Goal: Find specific page/section: Find specific page/section

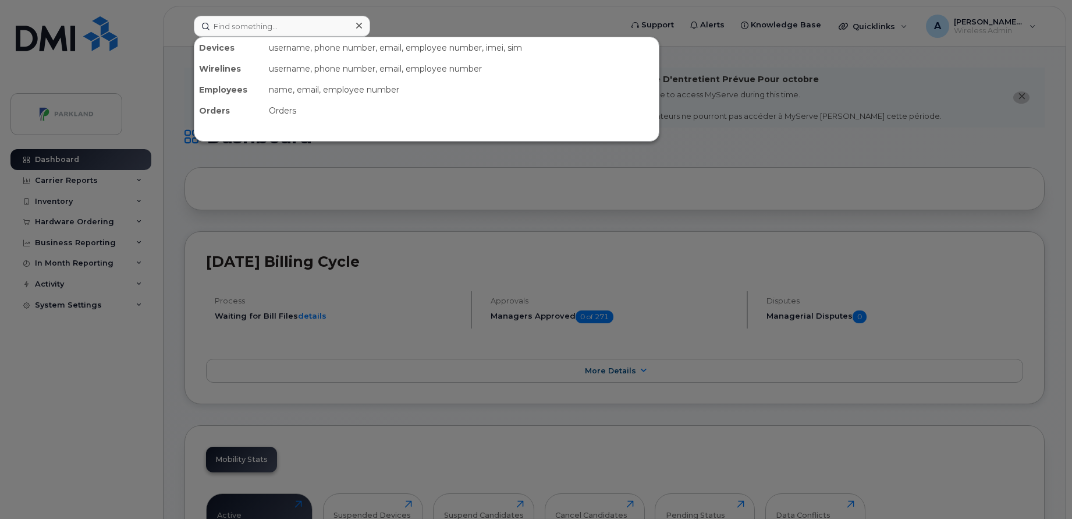
click at [357, 26] on icon at bounding box center [359, 25] width 6 height 9
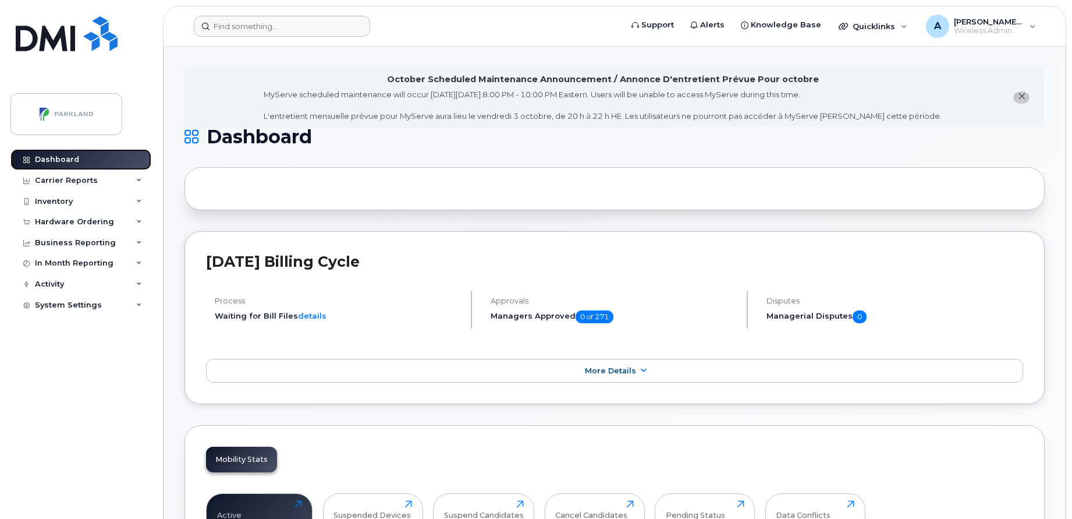
click at [68, 155] on div "Dashboard" at bounding box center [57, 159] width 44 height 9
click at [295, 25] on input at bounding box center [282, 26] width 176 height 21
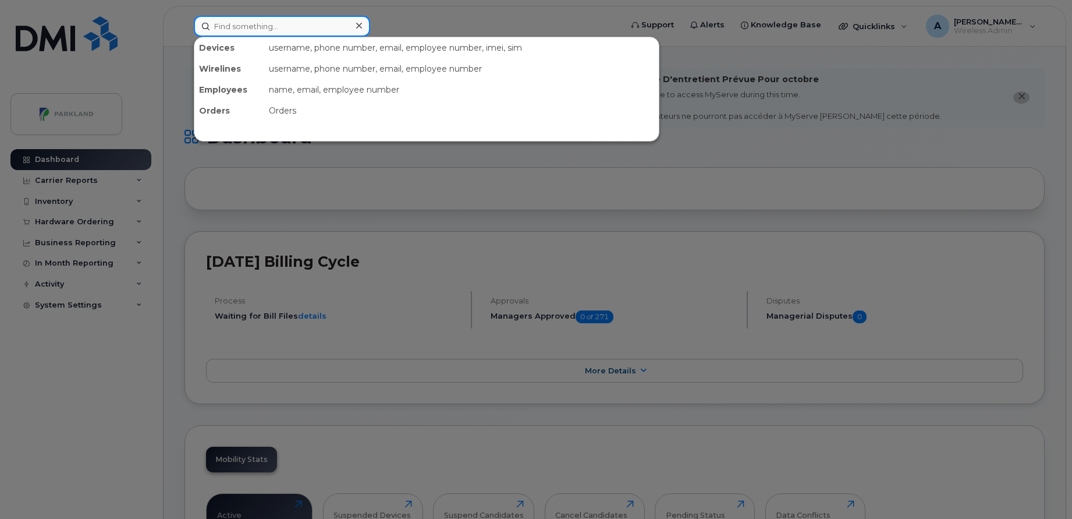
paste input "[PHONE_NUMBER]"
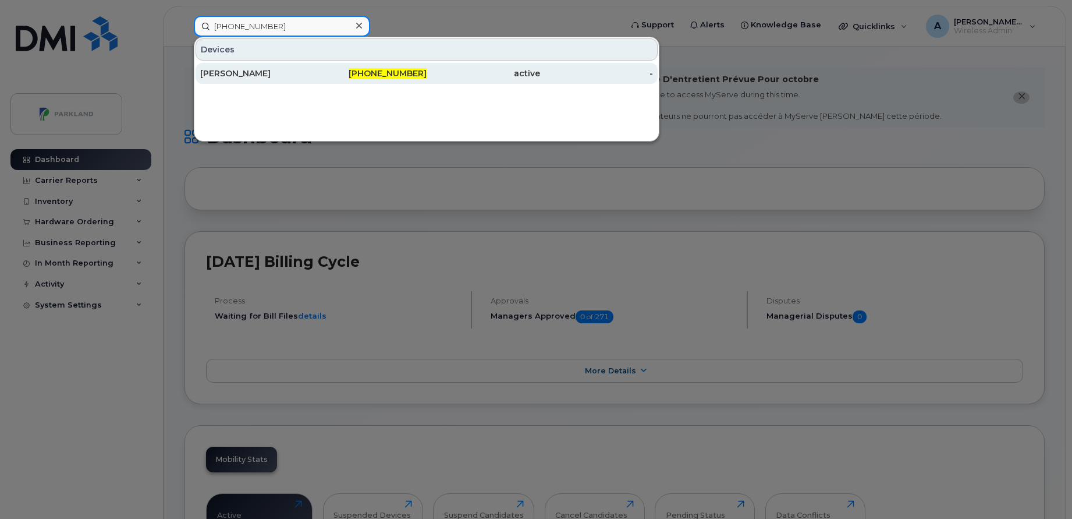
type input "[PHONE_NUMBER]"
click at [285, 74] on div "[PERSON_NAME]" at bounding box center [257, 74] width 114 height 12
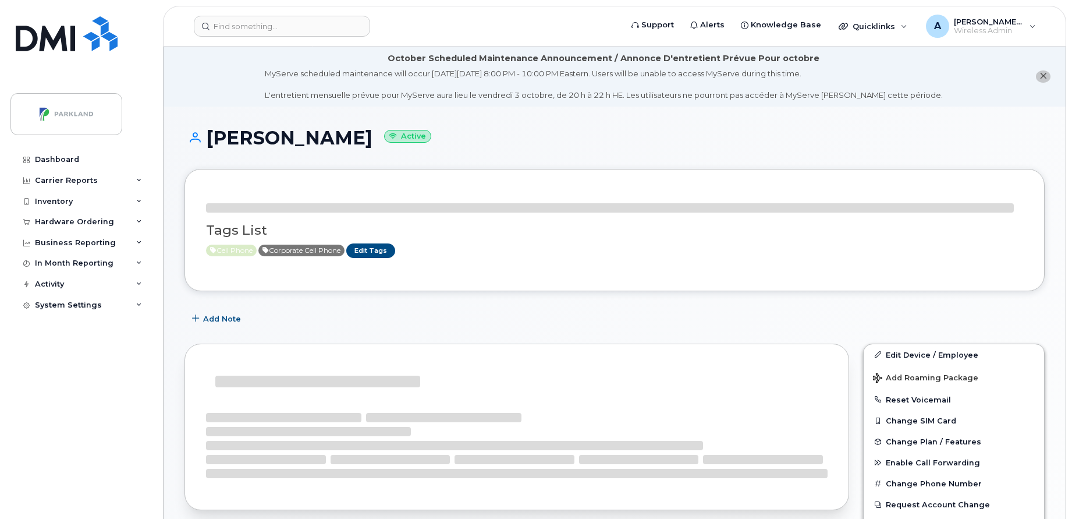
scroll to position [286, 0]
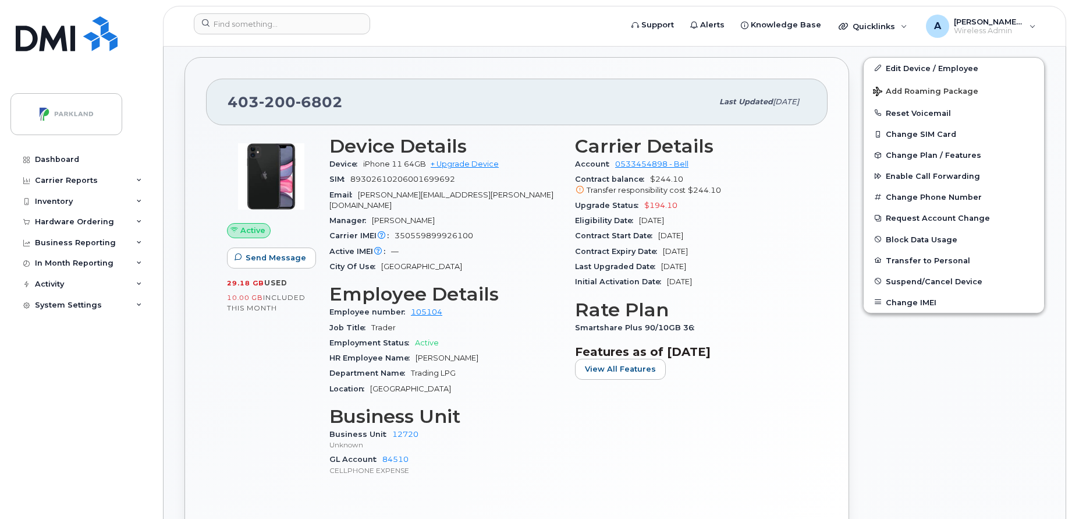
click at [761, 204] on div "Upgrade Status $194.10" at bounding box center [691, 205] width 232 height 15
